Goal: Navigation & Orientation: Find specific page/section

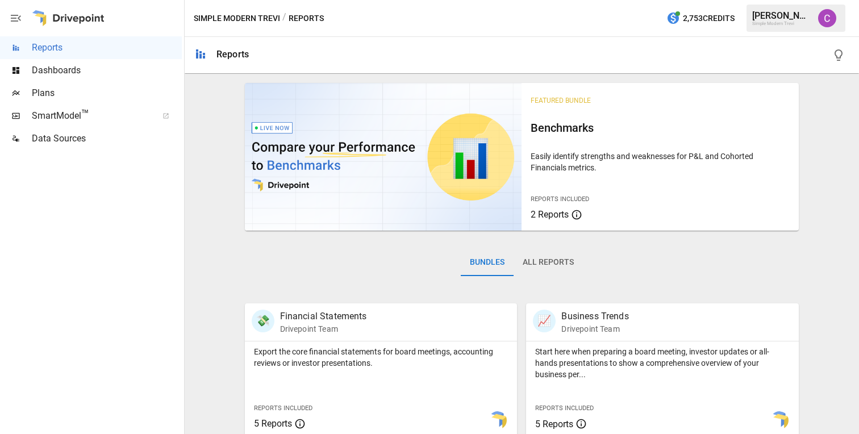
scroll to position [447, 0]
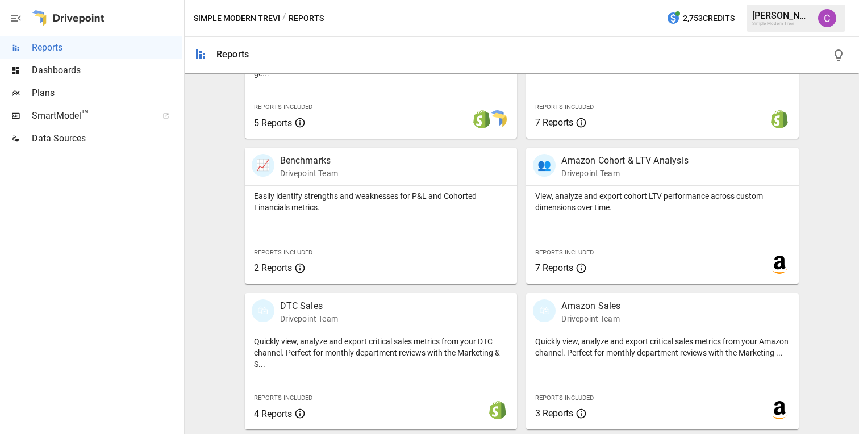
click at [139, 122] on span "SmartModel ™" at bounding box center [91, 116] width 118 height 14
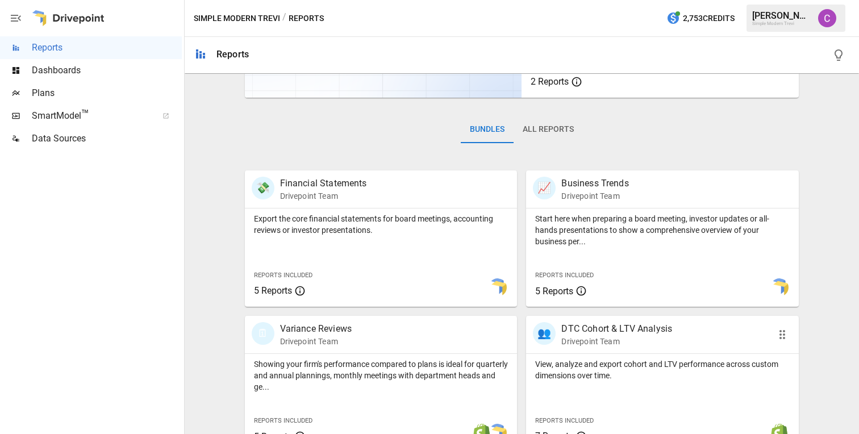
scroll to position [123, 0]
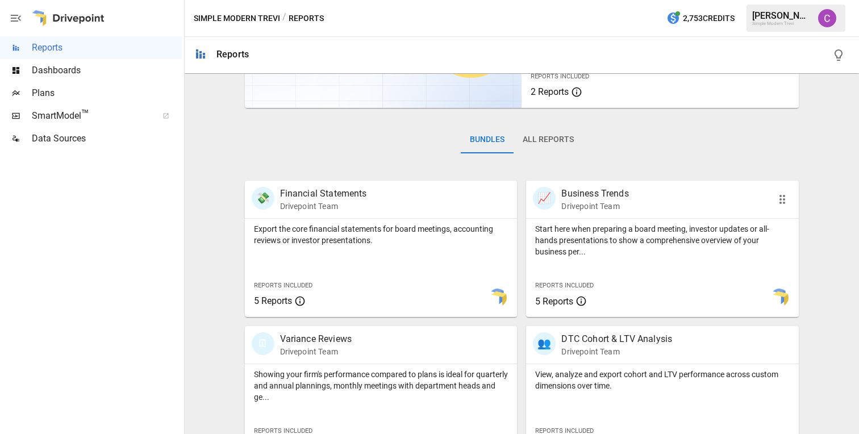
click at [591, 228] on p "Start here when preparing a board meeting, investor updates or all-hands presen…" at bounding box center [662, 240] width 255 height 34
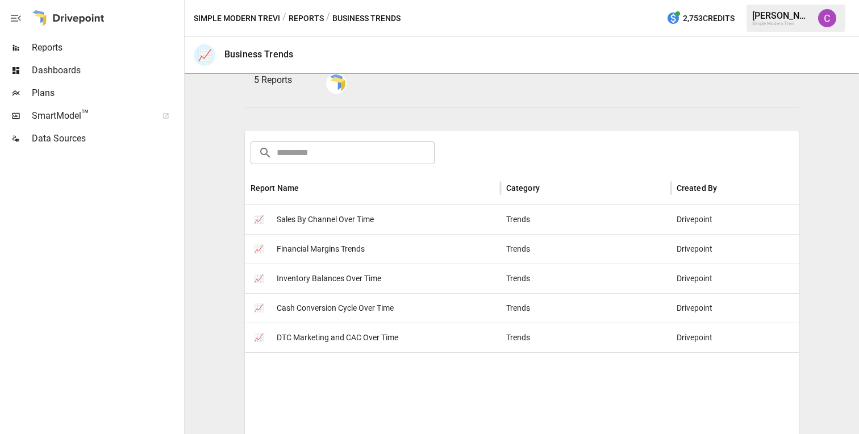
scroll to position [138, 0]
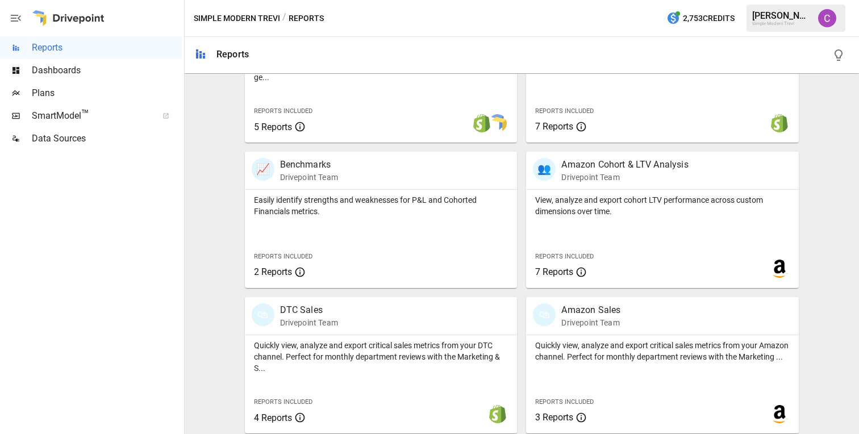
scroll to position [447, 0]
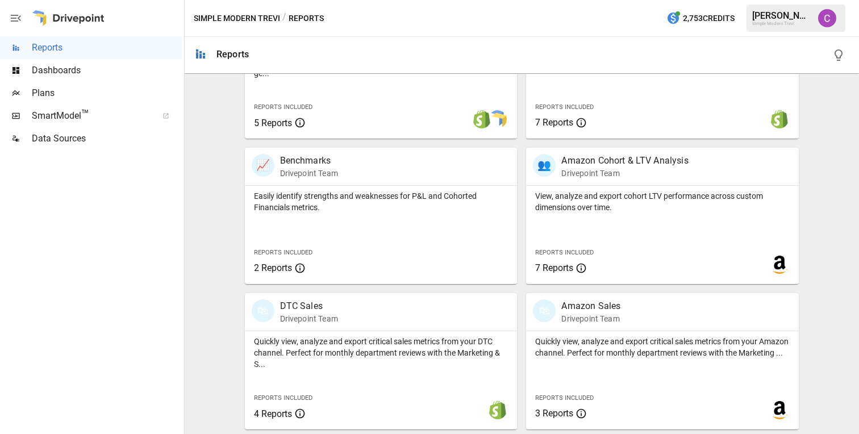
click at [85, 72] on span "Dashboards" at bounding box center [107, 71] width 150 height 14
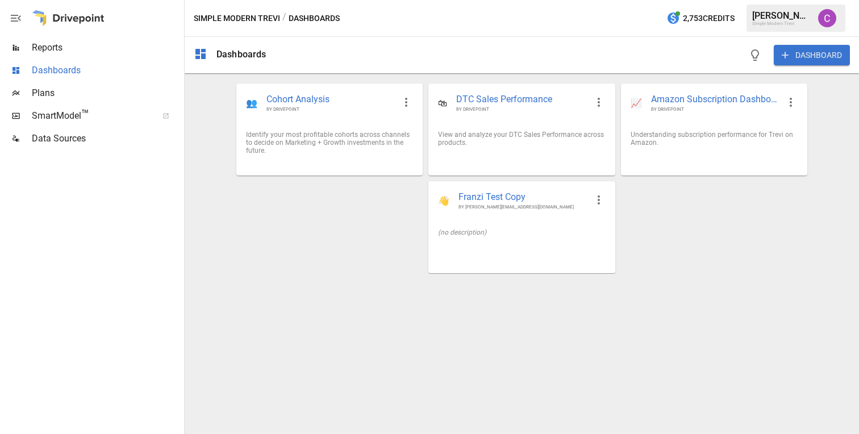
click at [95, 80] on div "Dashboards" at bounding box center [91, 70] width 182 height 23
click at [94, 89] on span "Plans" at bounding box center [107, 93] width 150 height 14
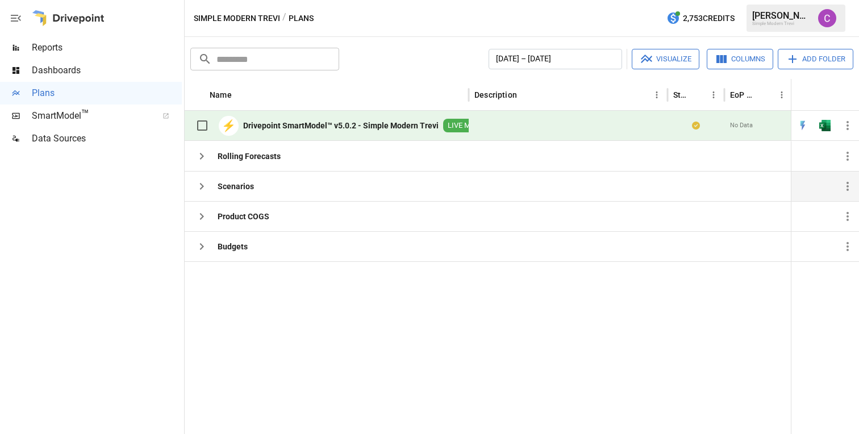
click at [199, 188] on icon "button" at bounding box center [202, 187] width 14 height 14
click at [199, 164] on button "button" at bounding box center [201, 156] width 23 height 23
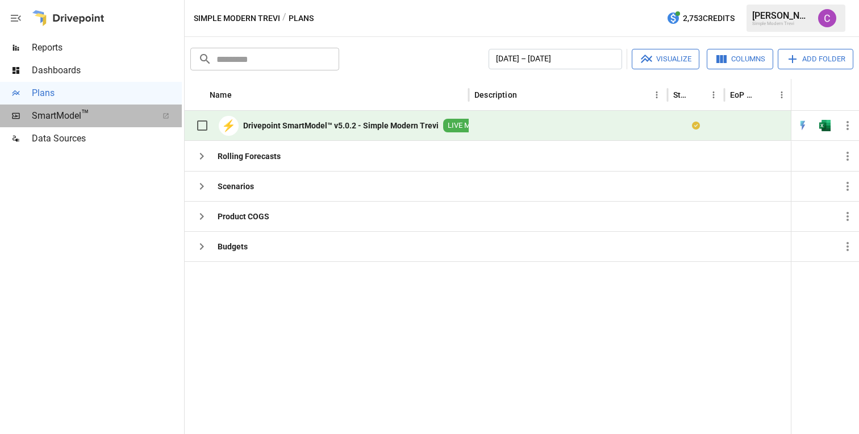
click at [52, 122] on span "SmartModel ™" at bounding box center [91, 116] width 118 height 14
